Goal: Task Accomplishment & Management: Use online tool/utility

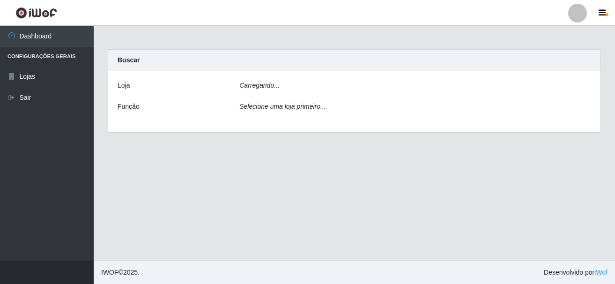
click at [271, 84] on icon "Carregando..." at bounding box center [259, 85] width 40 height 7
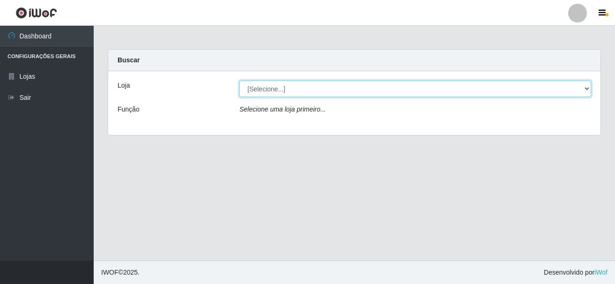
click at [301, 86] on select "[Selecione...] [GEOGRAPHIC_DATA] [GEOGRAPHIC_DATA]" at bounding box center [415, 89] width 352 height 16
click at [239, 81] on select "[Selecione...] [GEOGRAPHIC_DATA] [GEOGRAPHIC_DATA]" at bounding box center [415, 89] width 352 height 16
click at [299, 89] on select "[Selecione...] [GEOGRAPHIC_DATA] [GEOGRAPHIC_DATA]" at bounding box center [415, 89] width 352 height 16
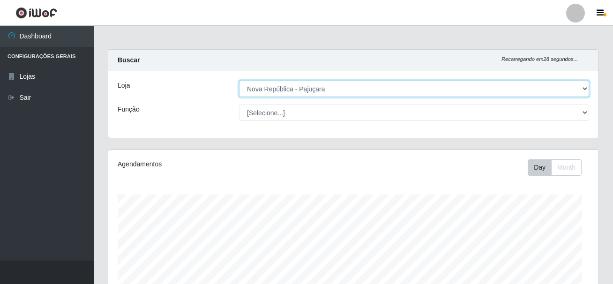
select select "64"
click at [239, 81] on select "[Selecione...] [GEOGRAPHIC_DATA] [GEOGRAPHIC_DATA]" at bounding box center [414, 89] width 350 height 16
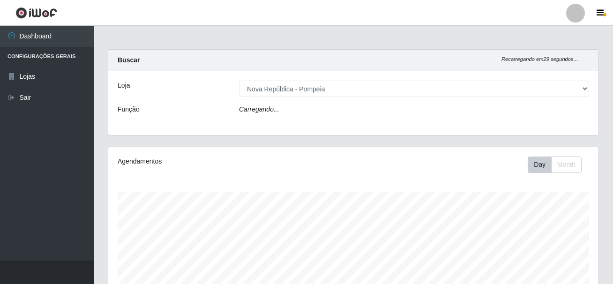
click at [301, 112] on div "Carregando..." at bounding box center [414, 112] width 364 height 14
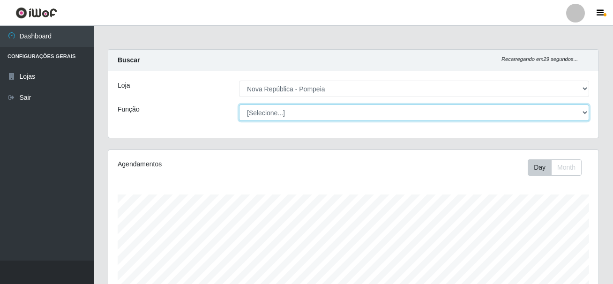
click at [300, 111] on select "[Selecione...] Balconista Operador de Caixa Recepcionista Repositor" at bounding box center [414, 113] width 350 height 16
click at [310, 116] on select "[Selecione...] Balconista Operador de Caixa Recepcionista Repositor" at bounding box center [414, 113] width 350 height 16
click at [312, 112] on select "[Selecione...] Balconista Operador de Caixa Recepcionista Repositor" at bounding box center [414, 113] width 350 height 16
select select "22"
click at [239, 105] on select "[Selecione...] Balconista Operador de Caixa Recepcionista Repositor" at bounding box center [414, 113] width 350 height 16
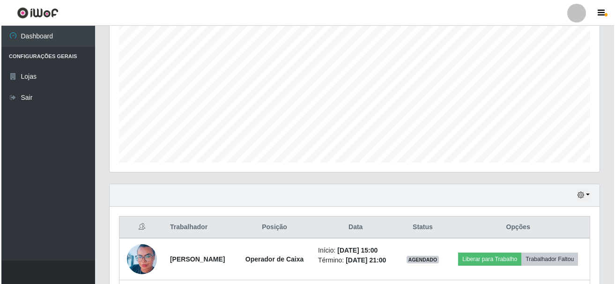
scroll to position [269, 0]
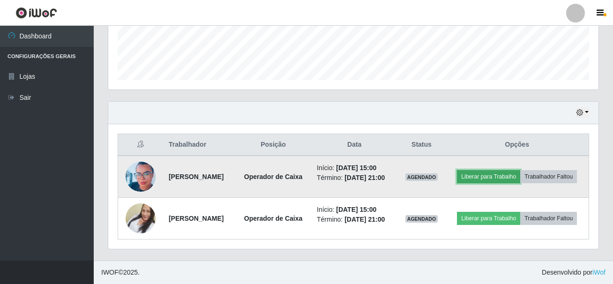
click at [519, 170] on button "Liberar para Trabalho" at bounding box center [488, 176] width 63 height 13
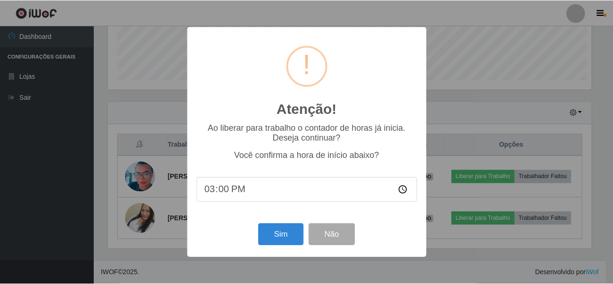
scroll to position [194, 485]
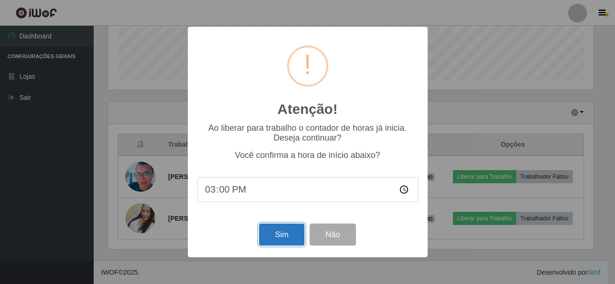
click at [283, 240] on button "Sim" at bounding box center [281, 235] width 45 height 22
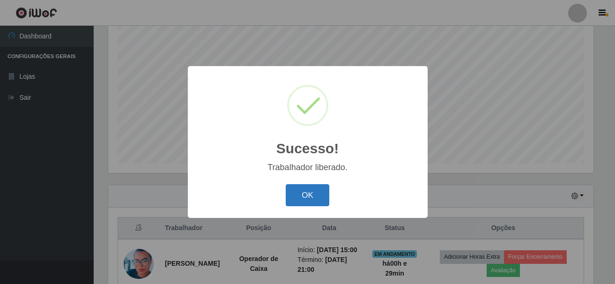
click at [317, 196] on button "OK" at bounding box center [308, 195] width 44 height 22
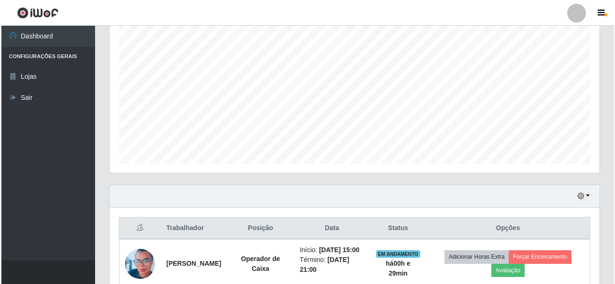
scroll to position [289, 0]
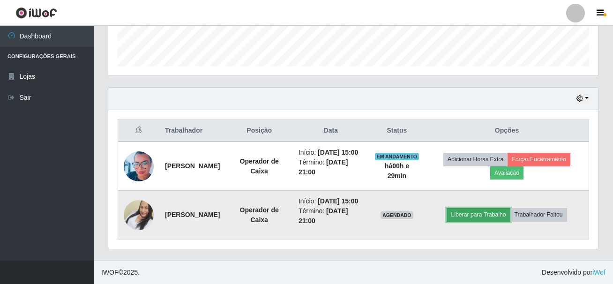
click at [510, 209] on button "Liberar para Trabalho" at bounding box center [478, 214] width 63 height 13
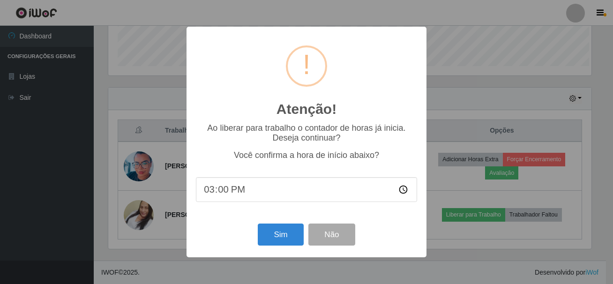
scroll to position [194, 485]
click at [283, 242] on button "Sim" at bounding box center [281, 235] width 45 height 22
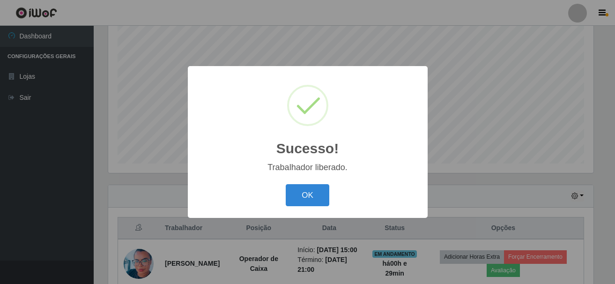
click at [286, 184] on button "OK" at bounding box center [308, 195] width 44 height 22
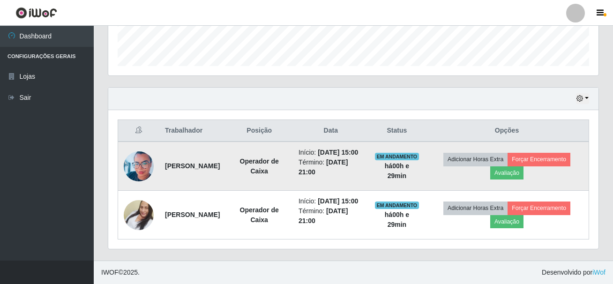
scroll to position [289, 0]
